Goal: Information Seeking & Learning: Learn about a topic

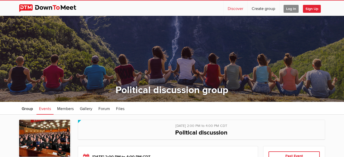
click at [237, 8] on link "Discover" at bounding box center [235, 8] width 24 height 15
select select "null"
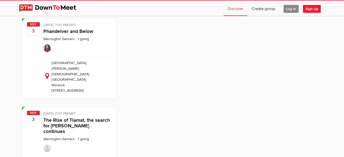
scroll to position [7437, 0]
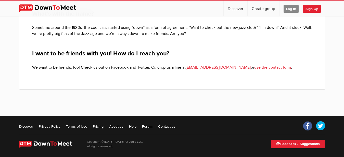
scroll to position [239, 0]
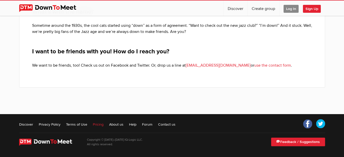
click at [99, 123] on link "Pricing" at bounding box center [98, 124] width 11 height 5
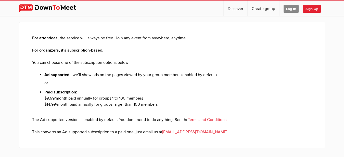
scroll to position [78, 0]
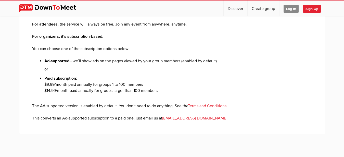
drag, startPoint x: 44, startPoint y: 60, endPoint x: 161, endPoint y: 91, distance: 120.7
click at [161, 91] on div "For attendees , the service will always be free. Join any event from anywhere, …" at bounding box center [172, 71] width 280 height 100
copy div "Ad-supported – we’ll show ads on the pages viewed by your group members (enable…"
click at [236, 8] on link "Discover" at bounding box center [235, 8] width 24 height 15
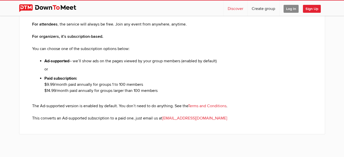
select select "null"
